Goal: Information Seeking & Learning: Check status

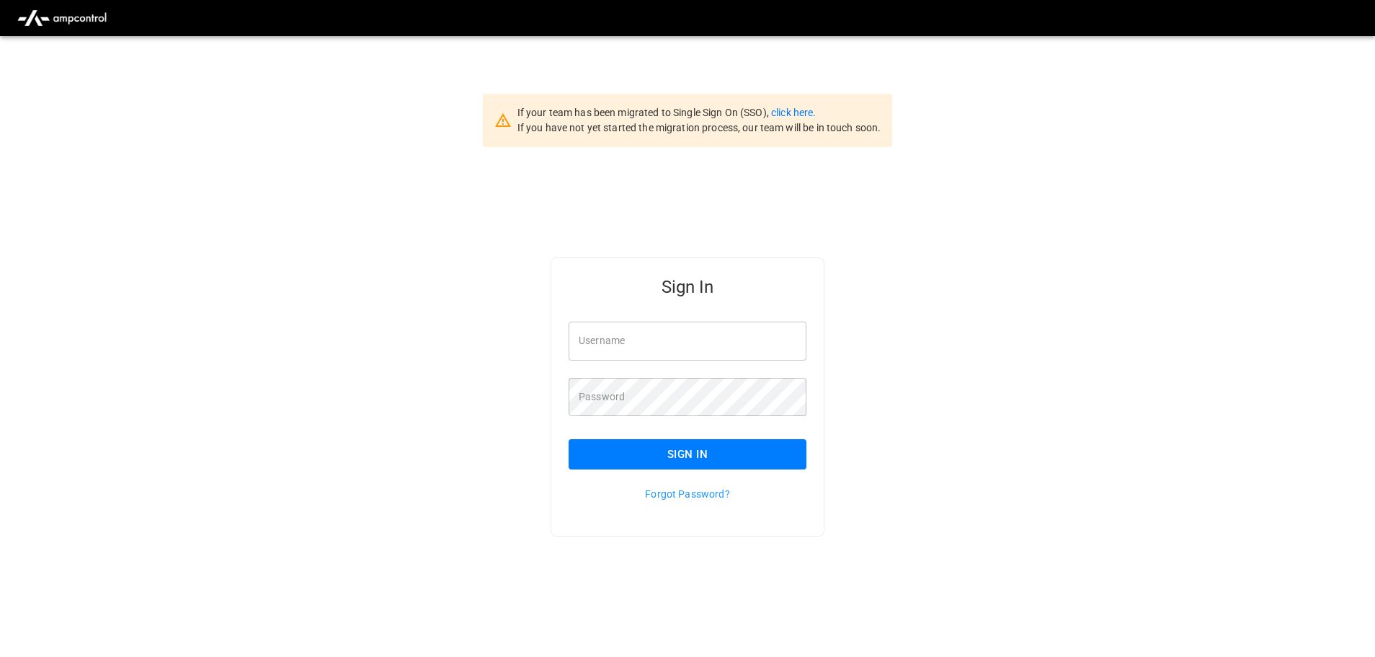
type input "**********"
click at [693, 344] on input "**********" at bounding box center [688, 341] width 238 height 38
click at [696, 456] on button "Sign In" at bounding box center [688, 454] width 238 height 30
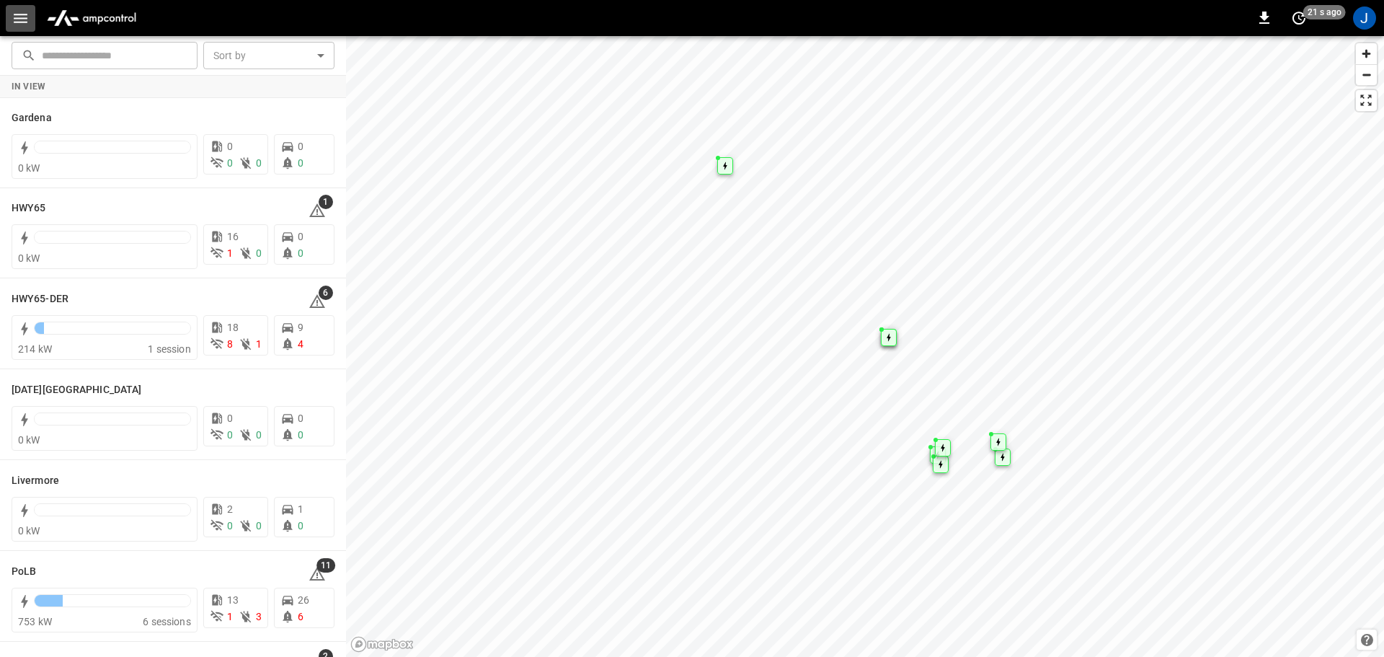
click at [17, 22] on icon "button" at bounding box center [21, 18] width 14 height 9
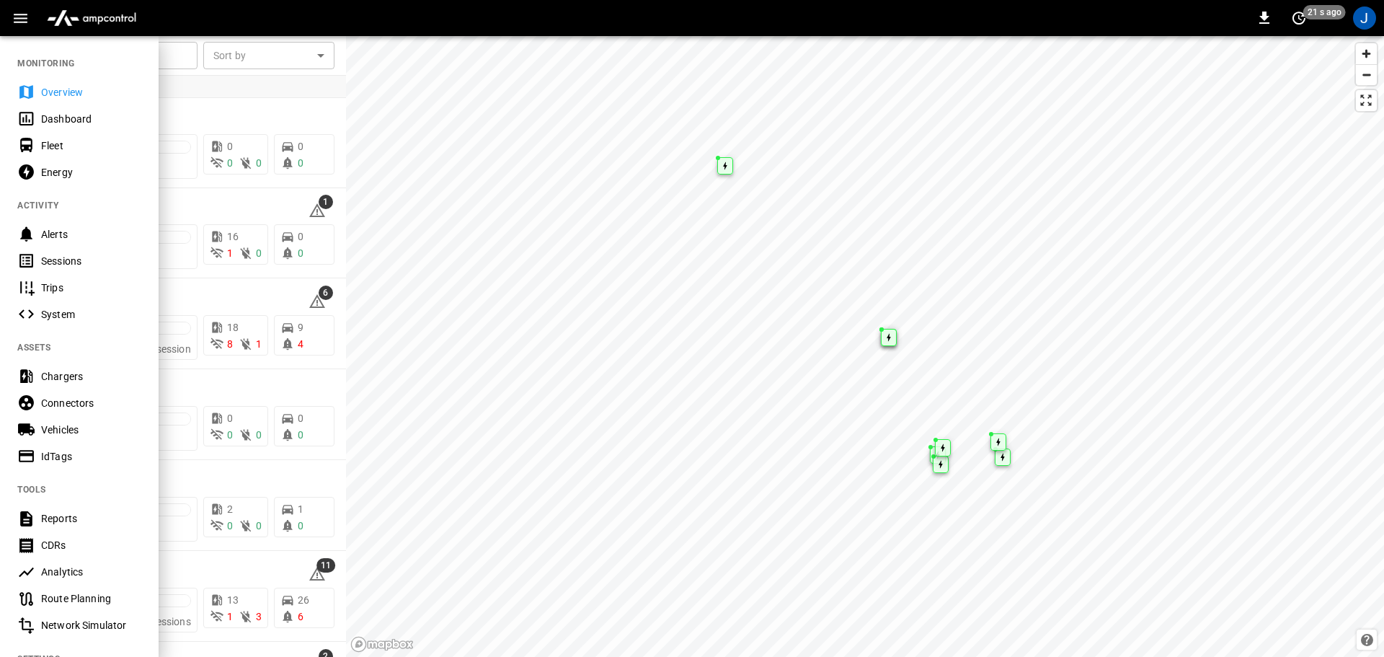
click at [56, 119] on div "Dashboard" at bounding box center [91, 119] width 100 height 14
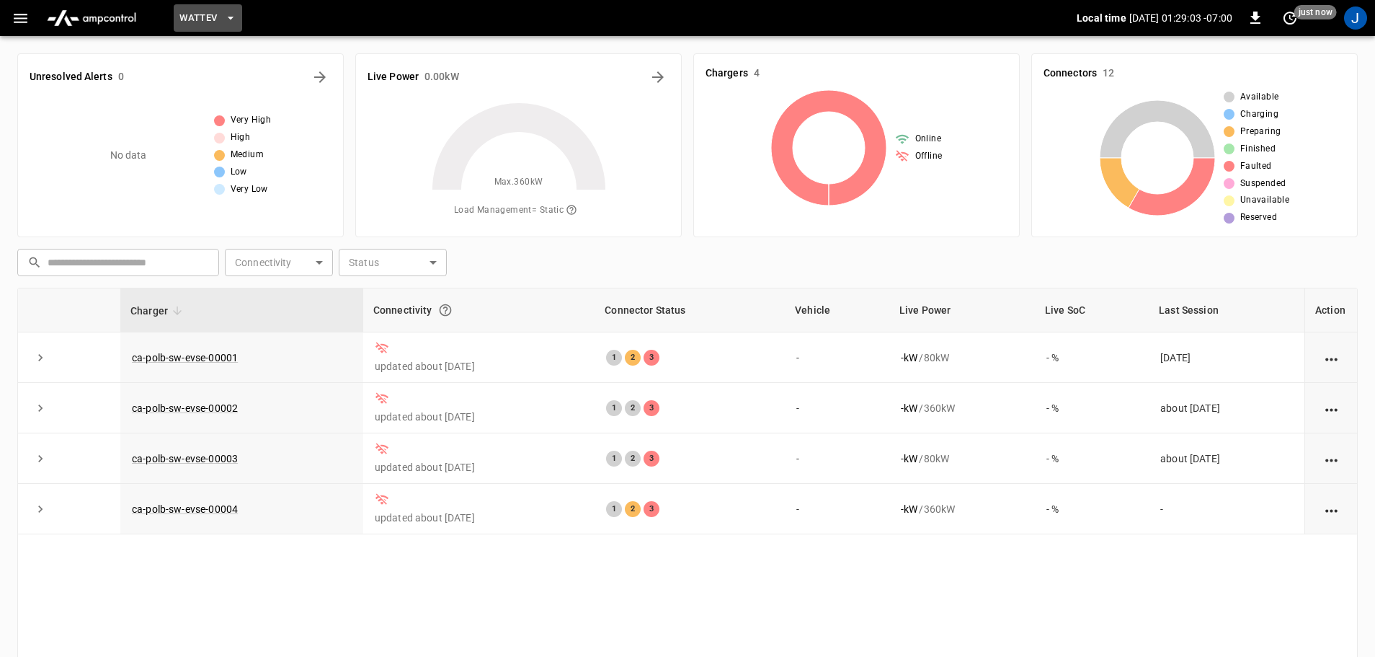
click at [232, 19] on icon "button" at bounding box center [230, 18] width 14 height 14
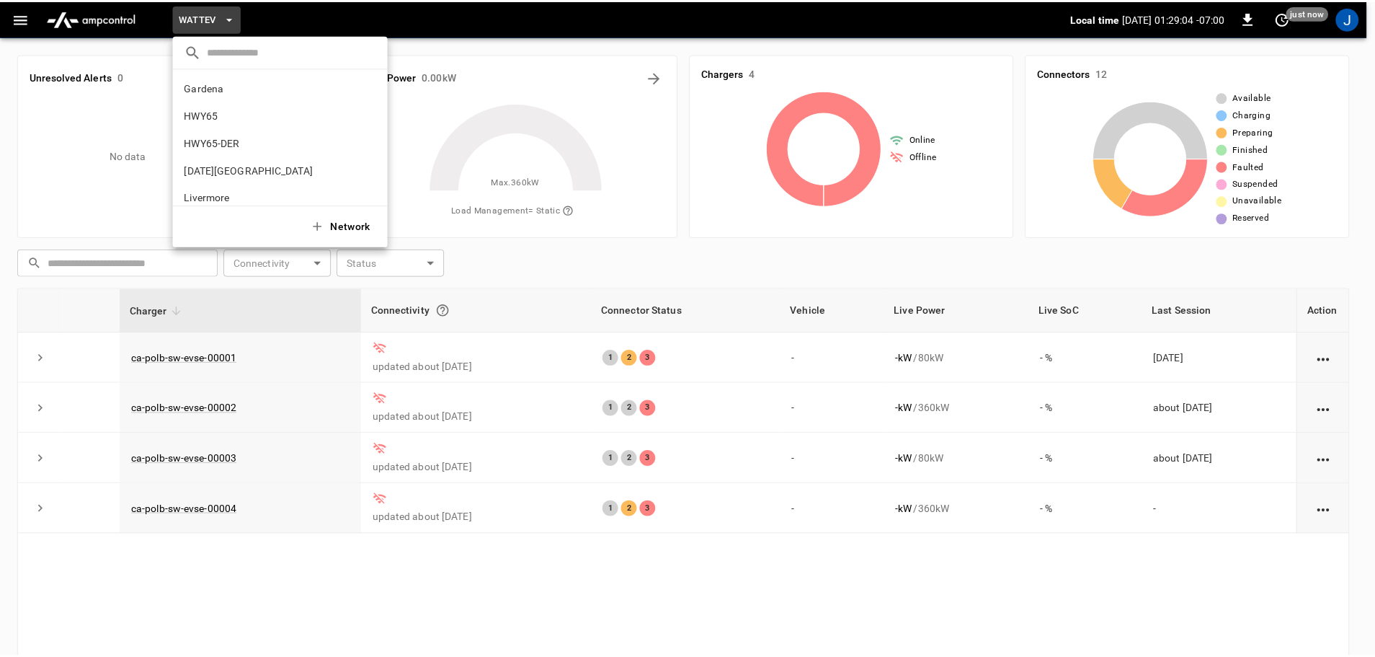
scroll to position [121, 0]
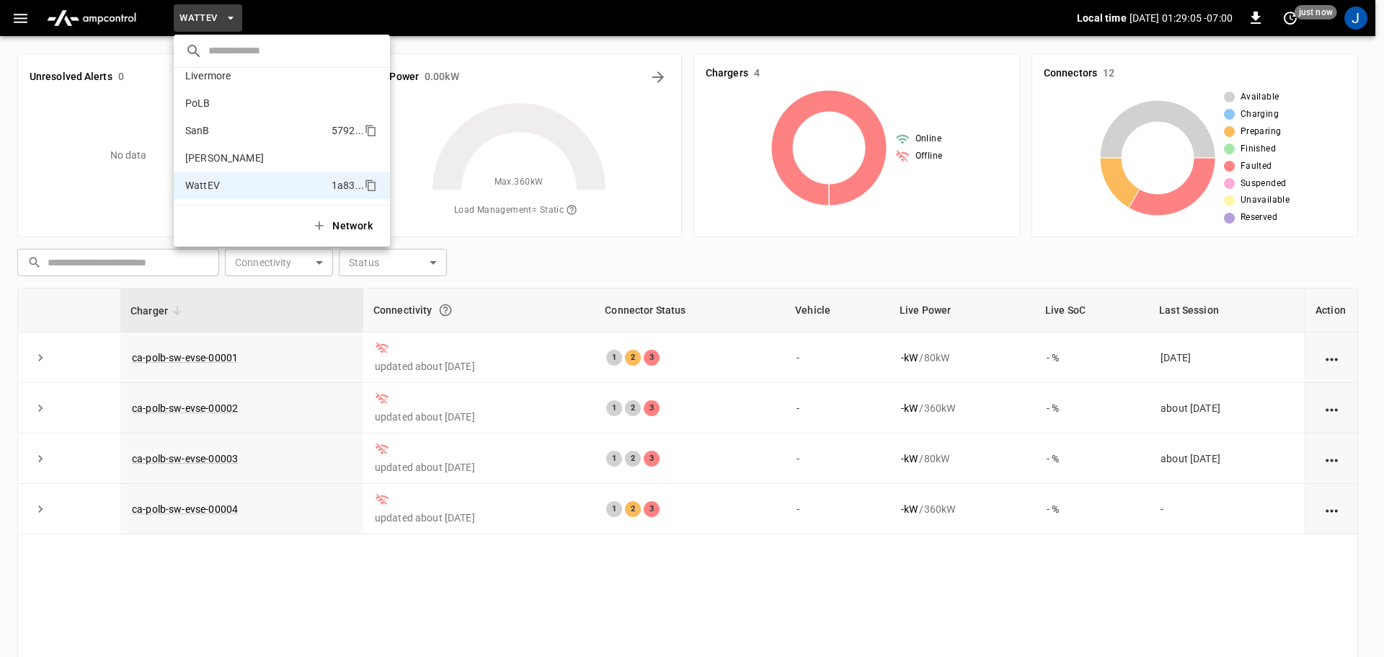
click at [201, 132] on p "SanB" at bounding box center [197, 130] width 25 height 14
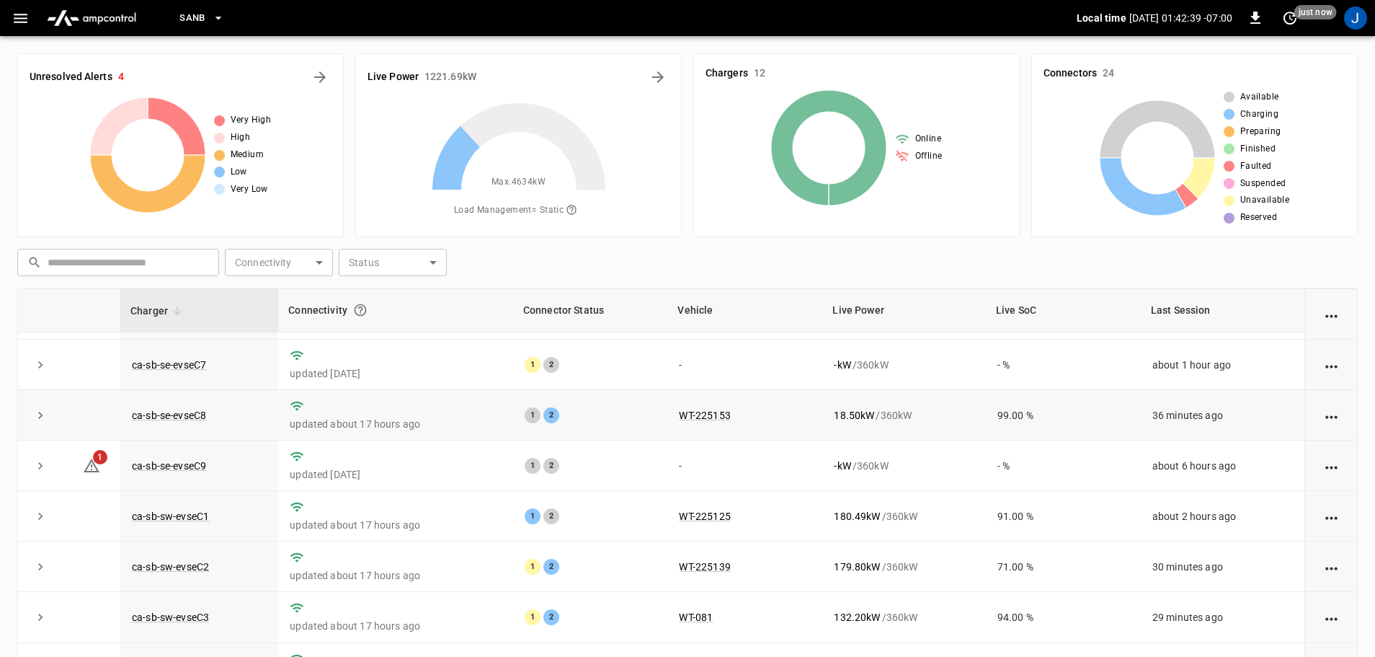
scroll to position [0, 0]
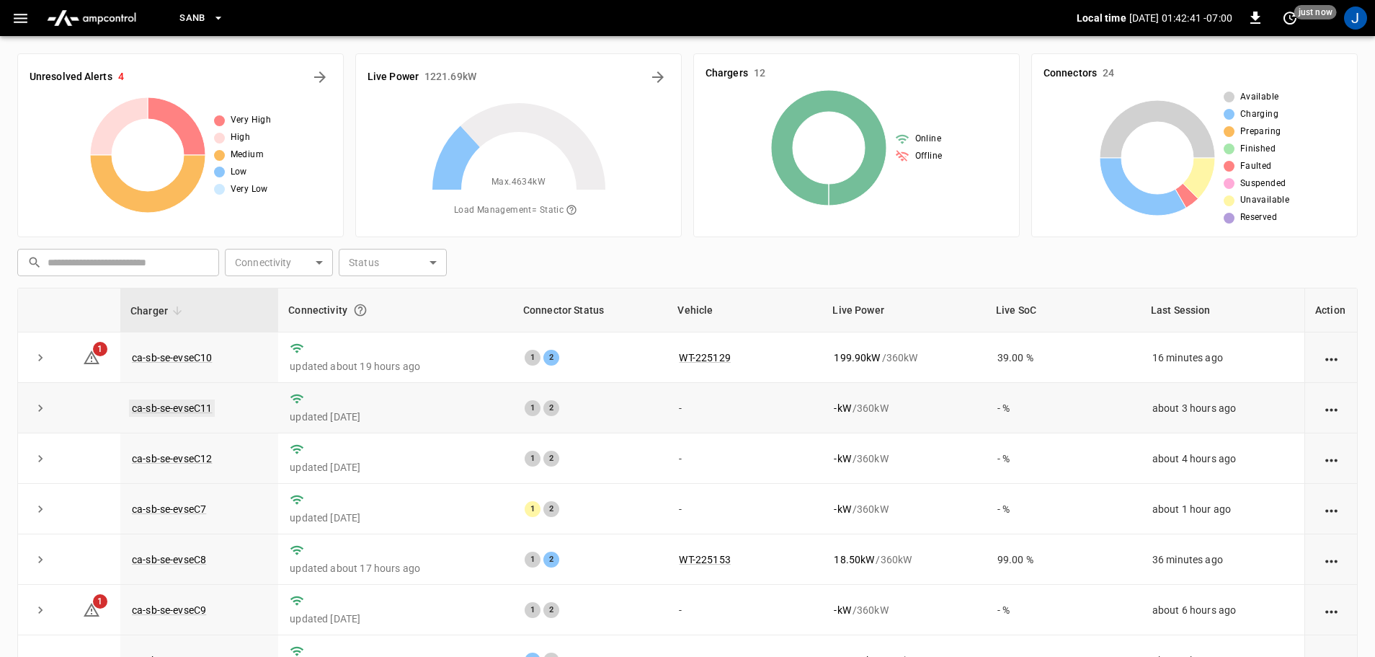
click at [180, 408] on link "ca-sb-se-evseC11" at bounding box center [172, 407] width 86 height 17
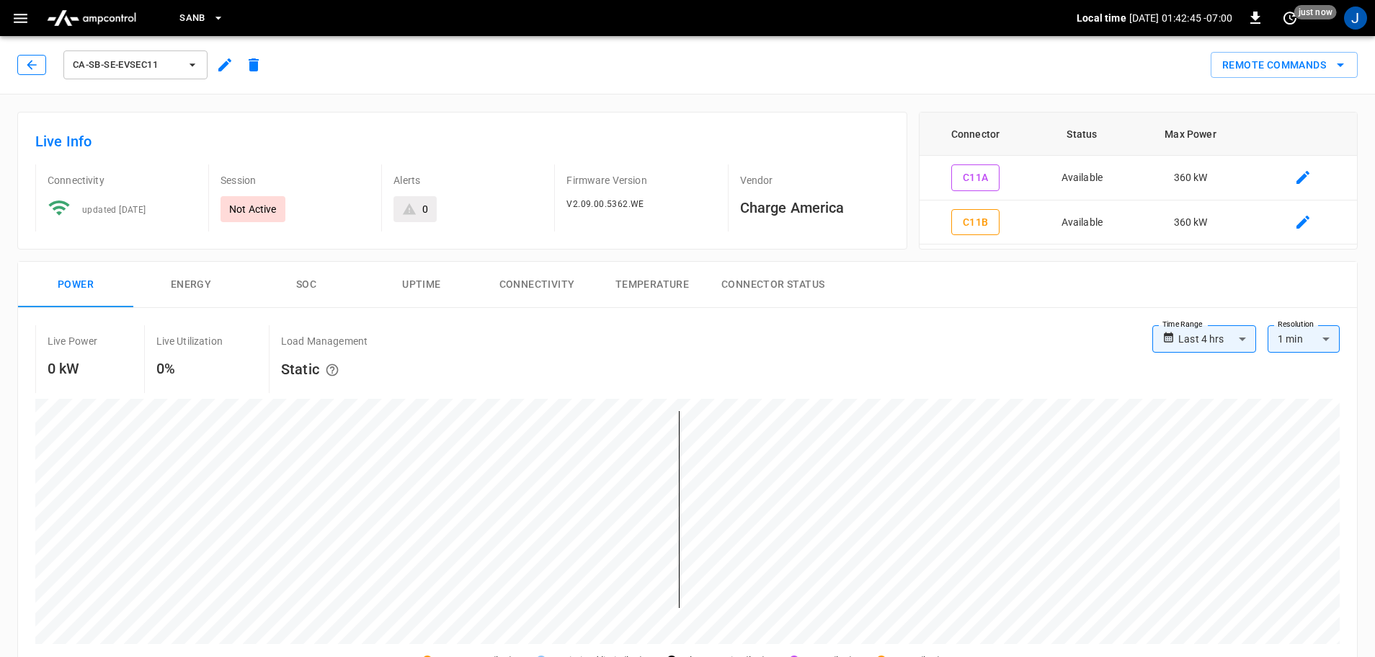
click at [35, 66] on icon "button" at bounding box center [32, 65] width 14 height 14
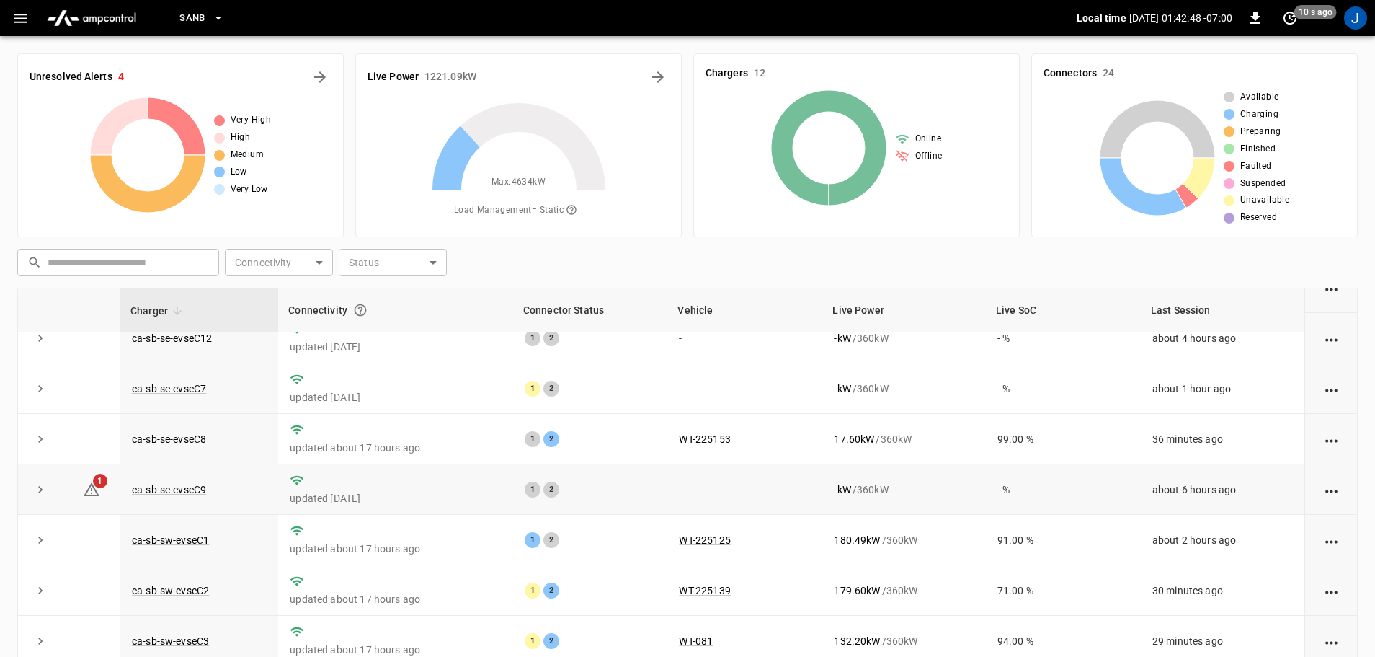
scroll to position [144, 0]
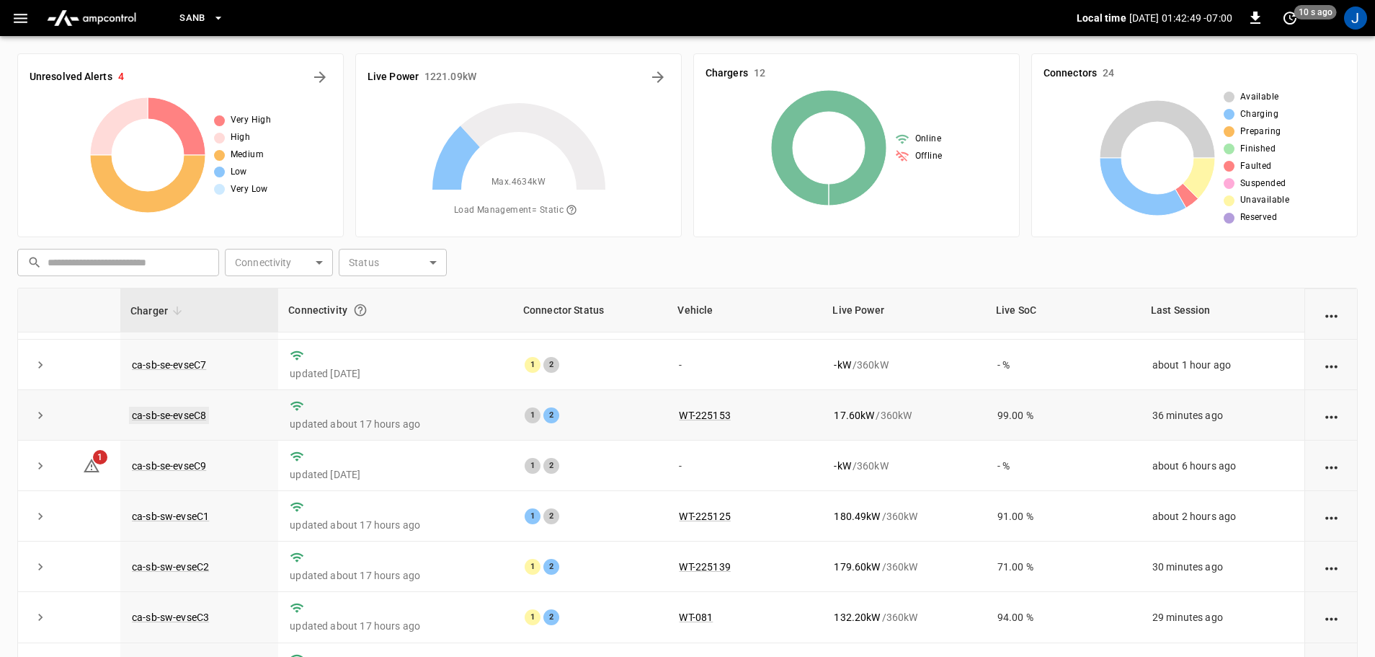
click at [185, 420] on link "ca-sb-se-evseC8" at bounding box center [169, 415] width 80 height 17
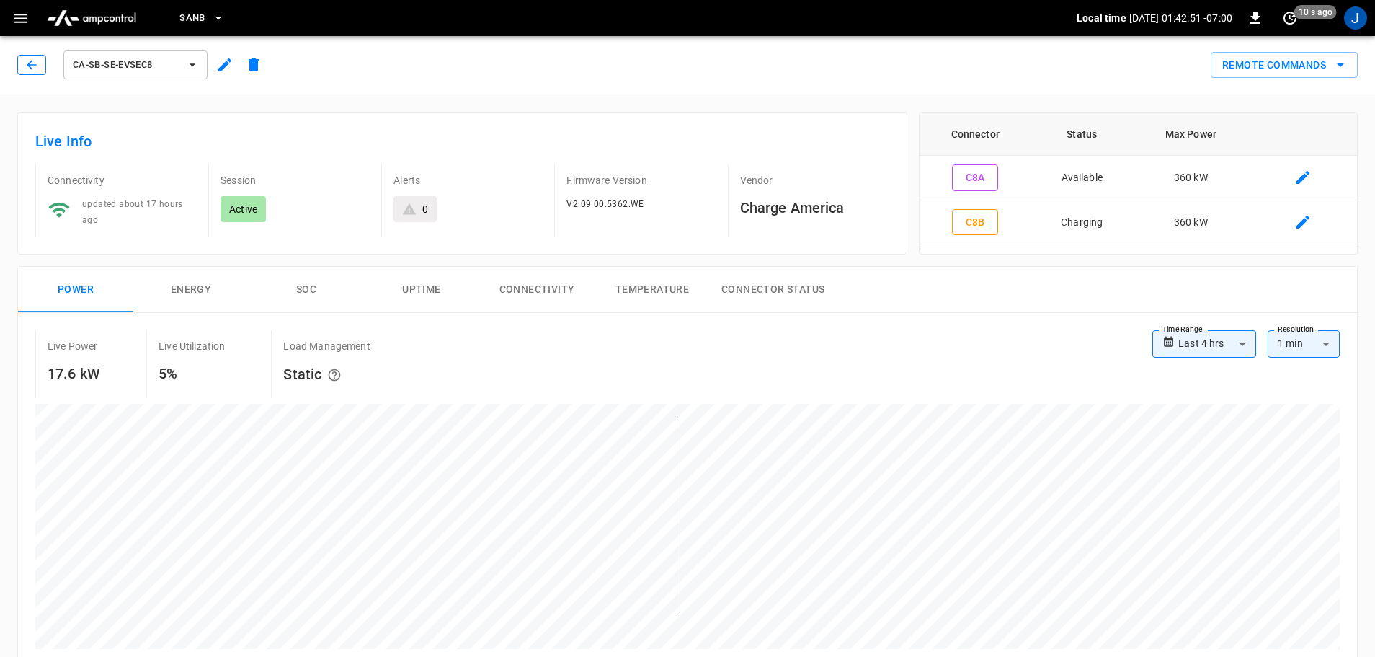
click at [21, 62] on button "button" at bounding box center [31, 65] width 29 height 20
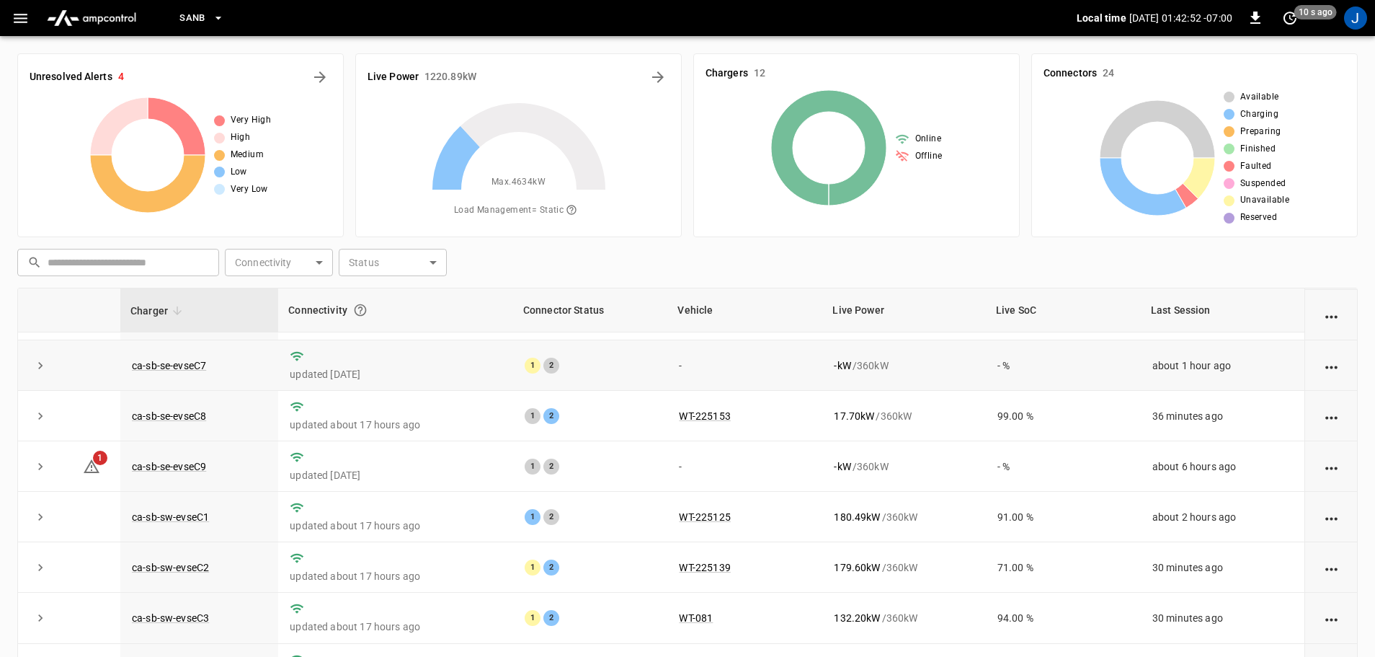
scroll to position [144, 0]
click at [184, 472] on link "ca-sb-se-evseC9" at bounding box center [169, 465] width 80 height 17
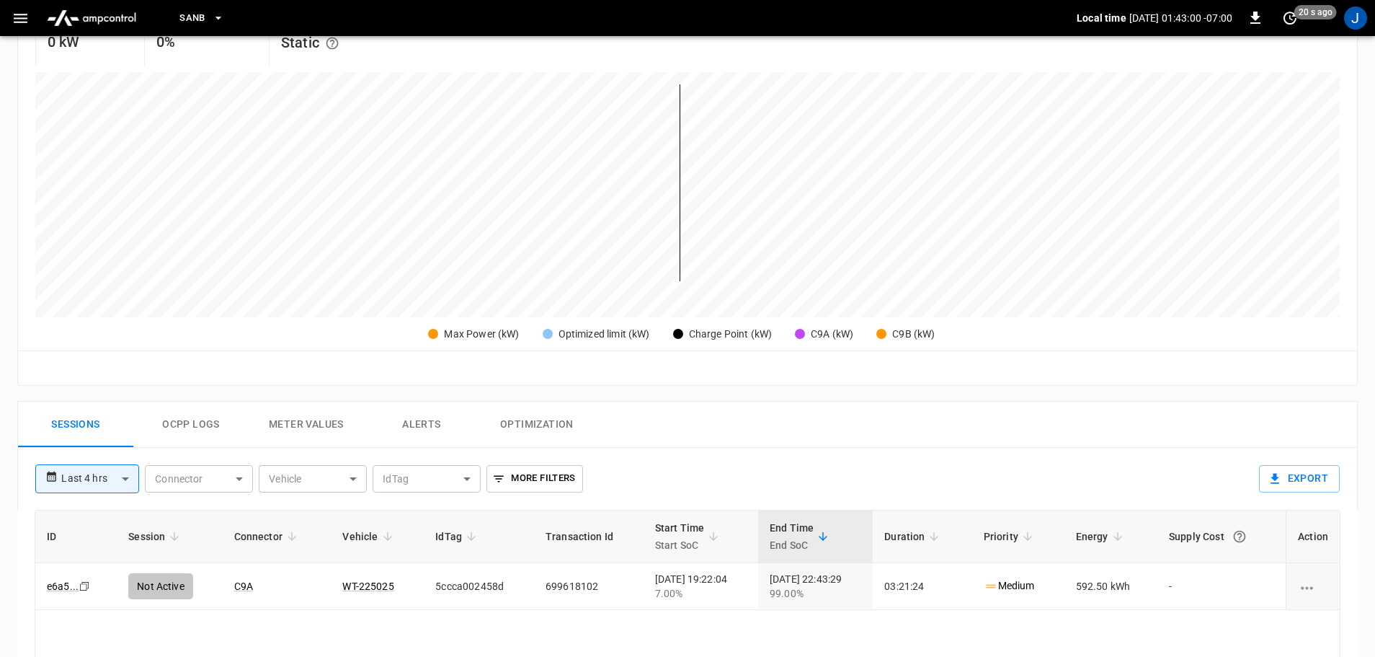
scroll to position [216, 0]
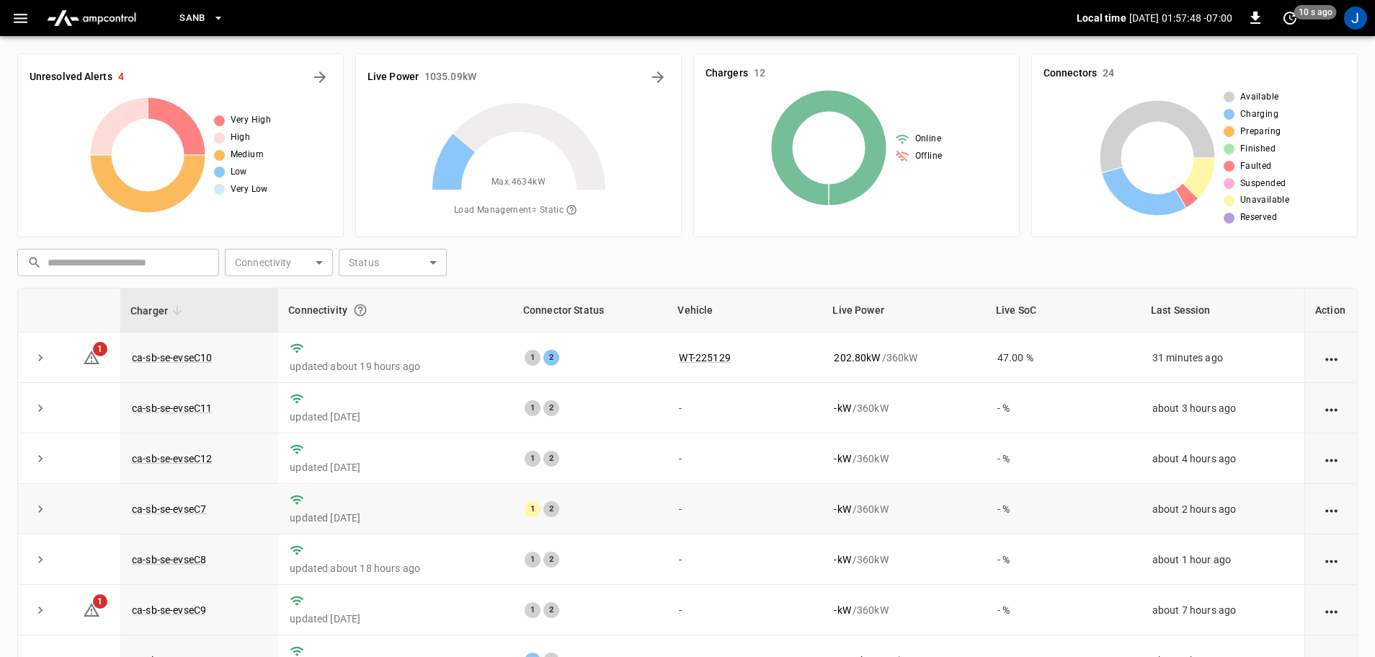
scroll to position [72, 0]
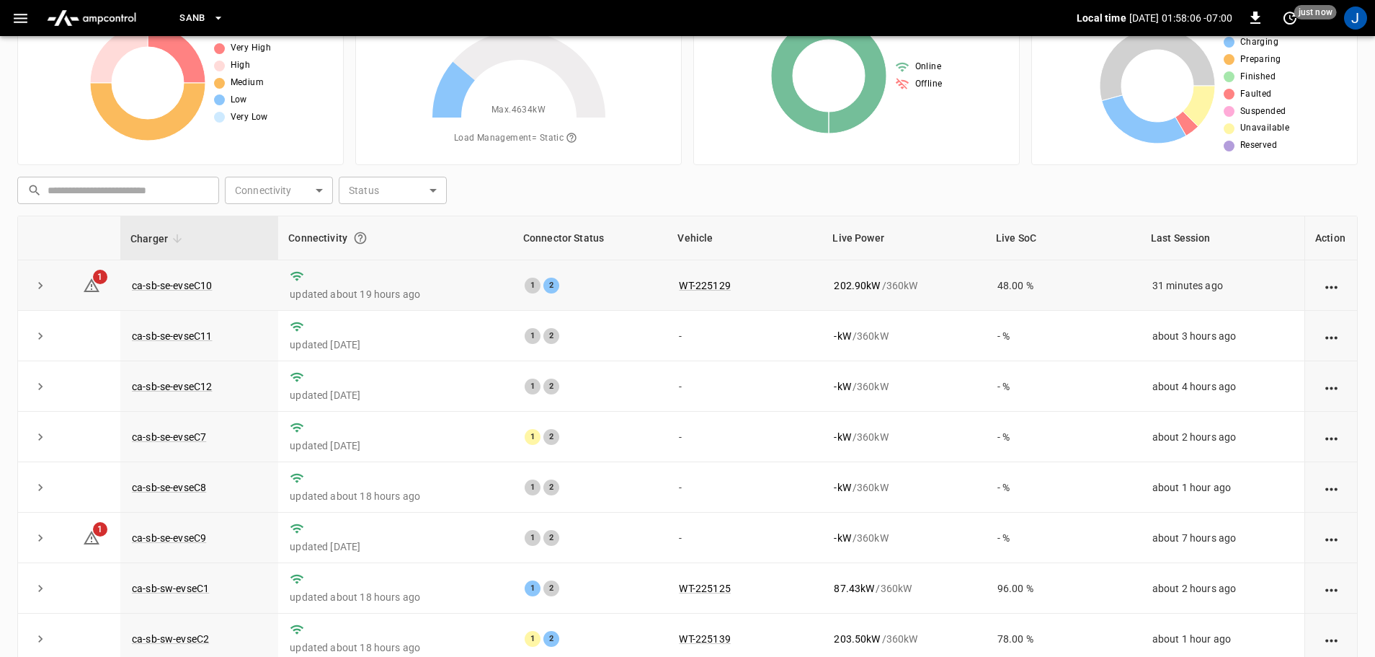
click at [632, 280] on div "1 2" at bounding box center [591, 286] width 132 height 16
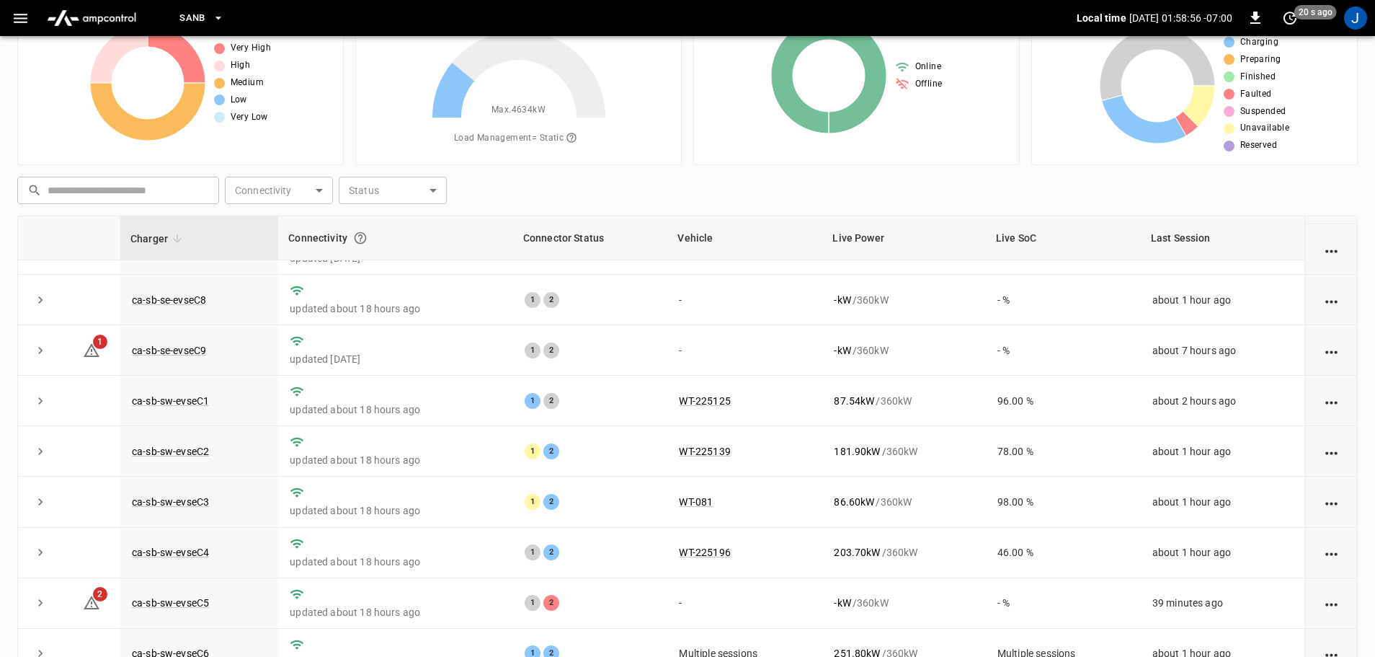
scroll to position [200, 0]
